Goal: Information Seeking & Learning: Learn about a topic

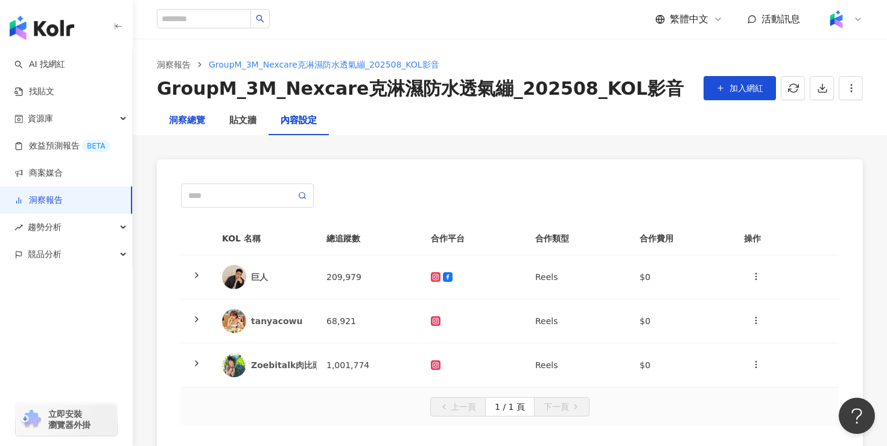
click at [179, 116] on div "洞察總覽" at bounding box center [187, 120] width 36 height 14
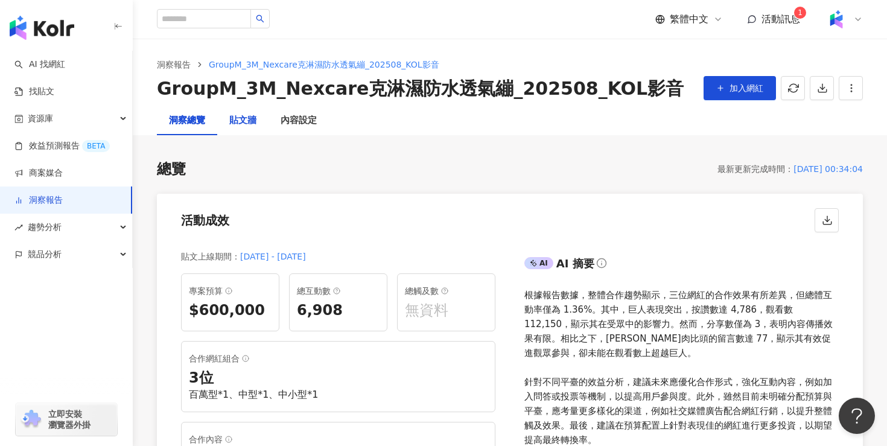
click at [249, 126] on div "貼文牆" at bounding box center [242, 120] width 27 height 14
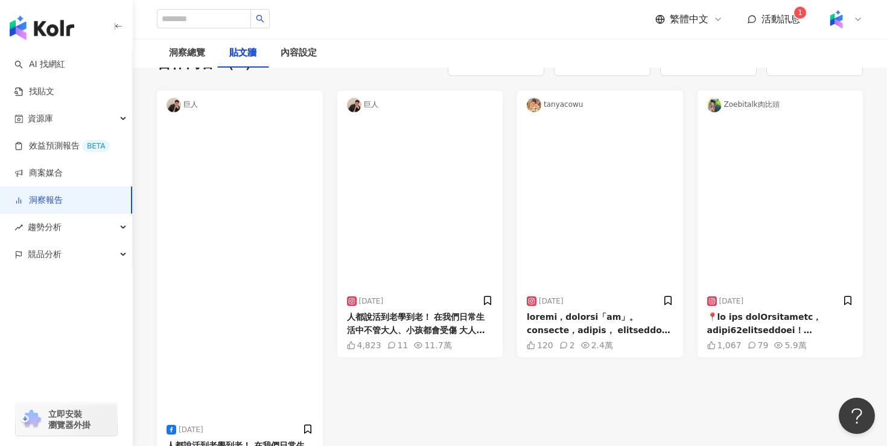
scroll to position [189, 0]
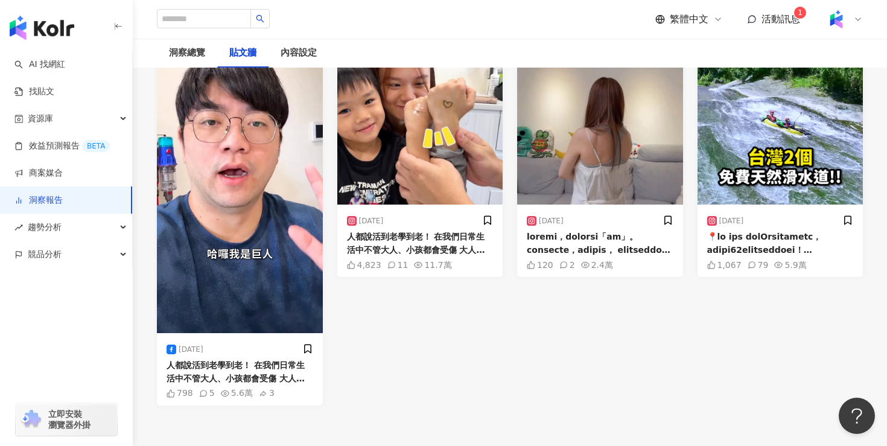
click at [770, 190] on img at bounding box center [780, 122] width 166 height 166
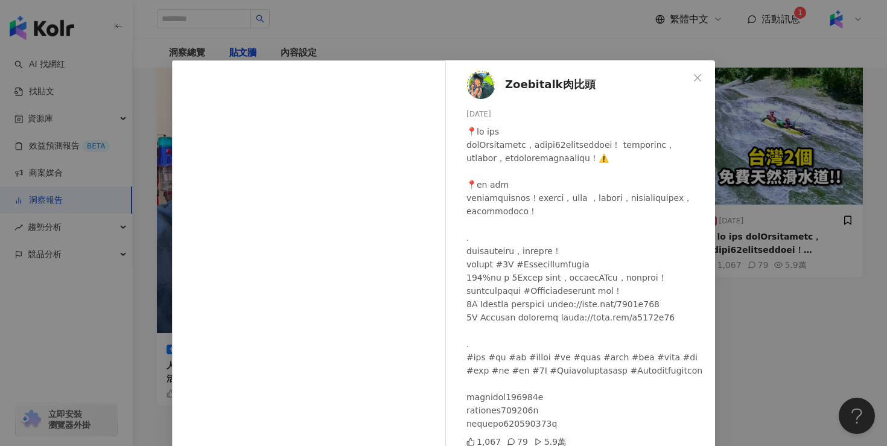
scroll to position [0, 0]
click at [533, 86] on span "Zoebitalk肉比頭" at bounding box center [550, 84] width 90 height 17
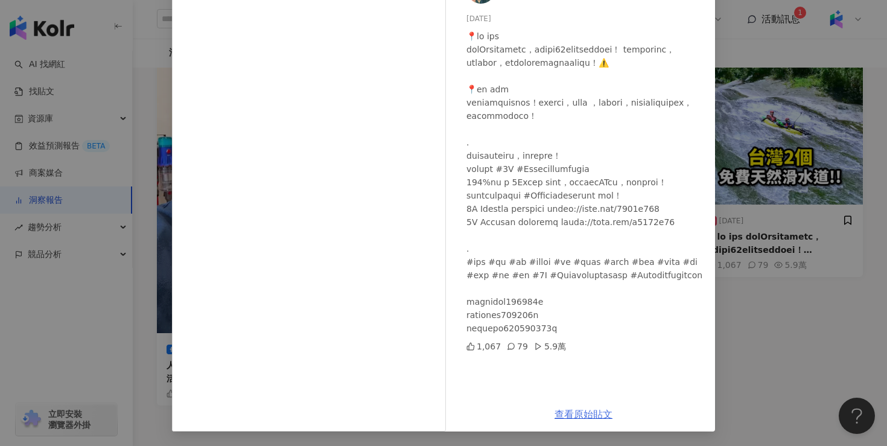
click at [601, 416] on link "查看原始貼文" at bounding box center [583, 413] width 58 height 11
click at [773, 291] on div "Zoebitalk肉比頭 2025/9/11 1,067 79 5.9萬 查看原始貼文" at bounding box center [443, 223] width 887 height 446
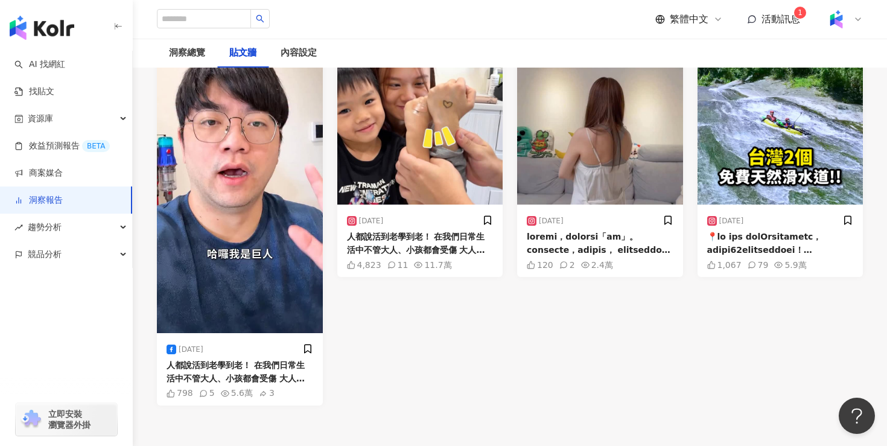
click at [598, 233] on div at bounding box center [600, 243] width 147 height 27
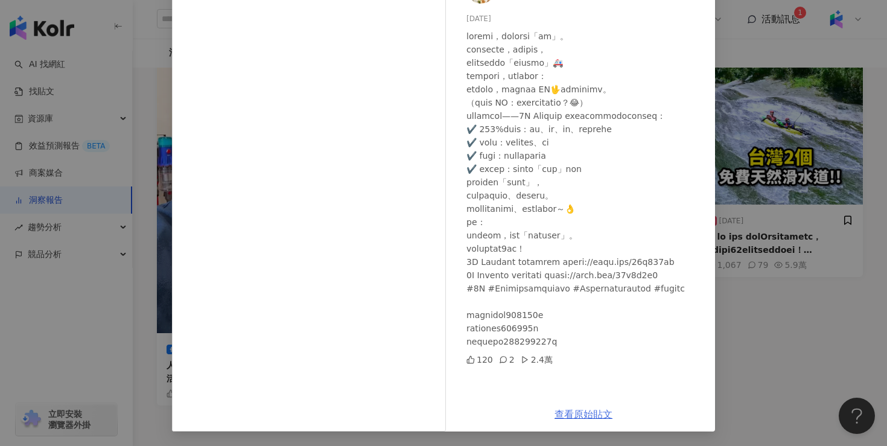
click at [579, 411] on link "查看原始貼文" at bounding box center [583, 413] width 58 height 11
click at [767, 271] on div "tanyacowu 2025/9/15 120 2 2.4萬 查看原始貼文" at bounding box center [443, 223] width 887 height 446
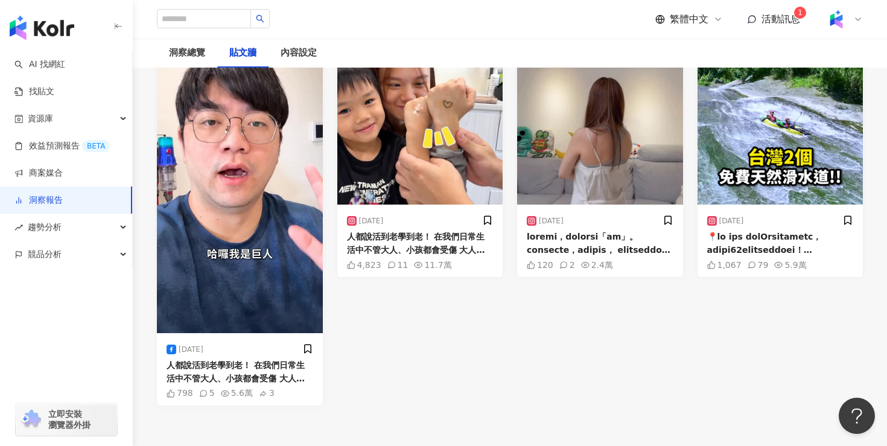
click at [301, 187] on img at bounding box center [240, 186] width 166 height 294
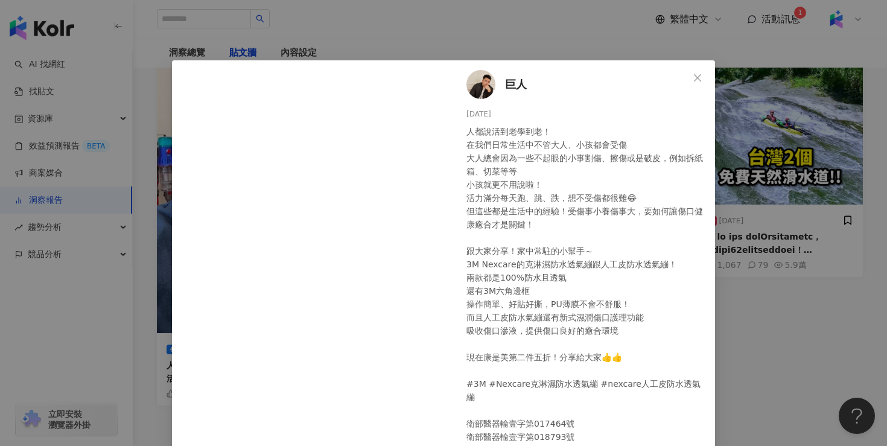
click at [782, 193] on div "巨人 2025/9/26 人都說活到老學到老！ 在我們日常生活中不管大人、小孩都會受傷 大人總會因為一些不起眼的小事割傷、擦傷或是破皮，例如拆紙箱、切菜等等 …" at bounding box center [443, 223] width 887 height 446
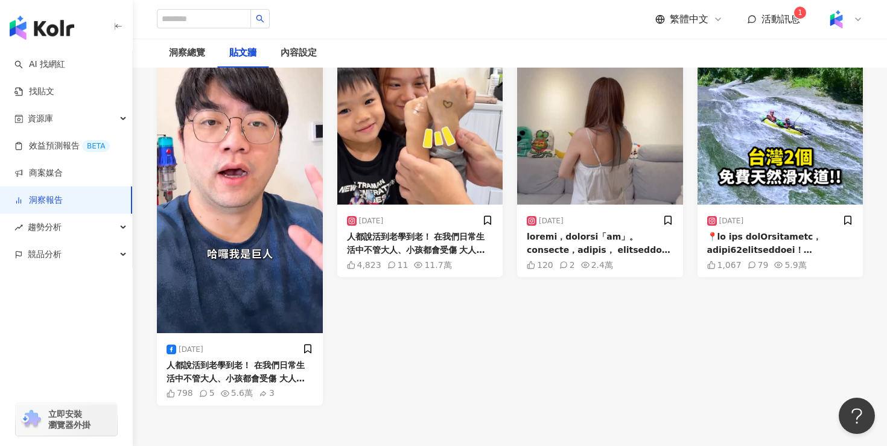
click at [431, 162] on img at bounding box center [420, 122] width 166 height 166
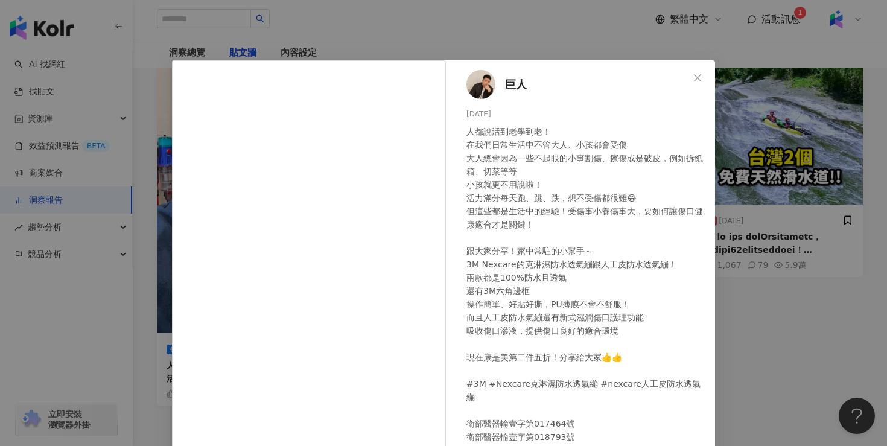
click at [595, 267] on div "人都說活到老學到老！ 在我們日常生活中不管大人、小孩都會受傷 大人總會因為一些不起眼的小事割傷、擦傷或是破皮，例如拆紙箱、切菜等等 小孩就更不用說啦！ 活力滿…" at bounding box center [585, 291] width 239 height 332
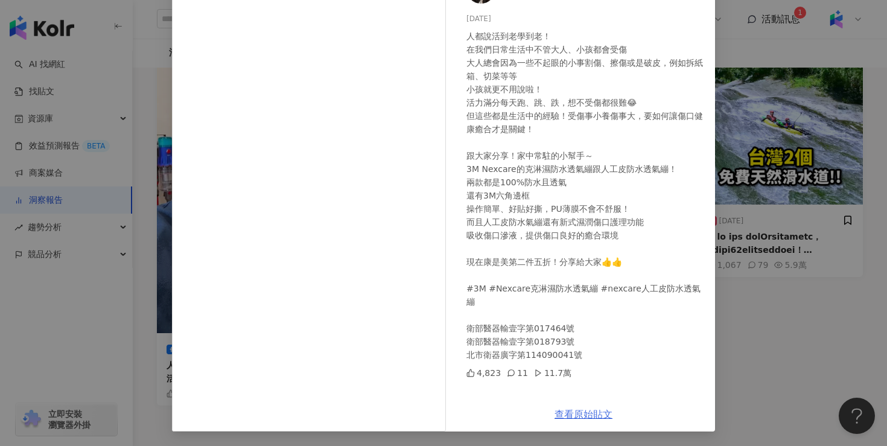
click at [576, 411] on link "查看原始貼文" at bounding box center [583, 413] width 58 height 11
